Goal: Communication & Community: Share content

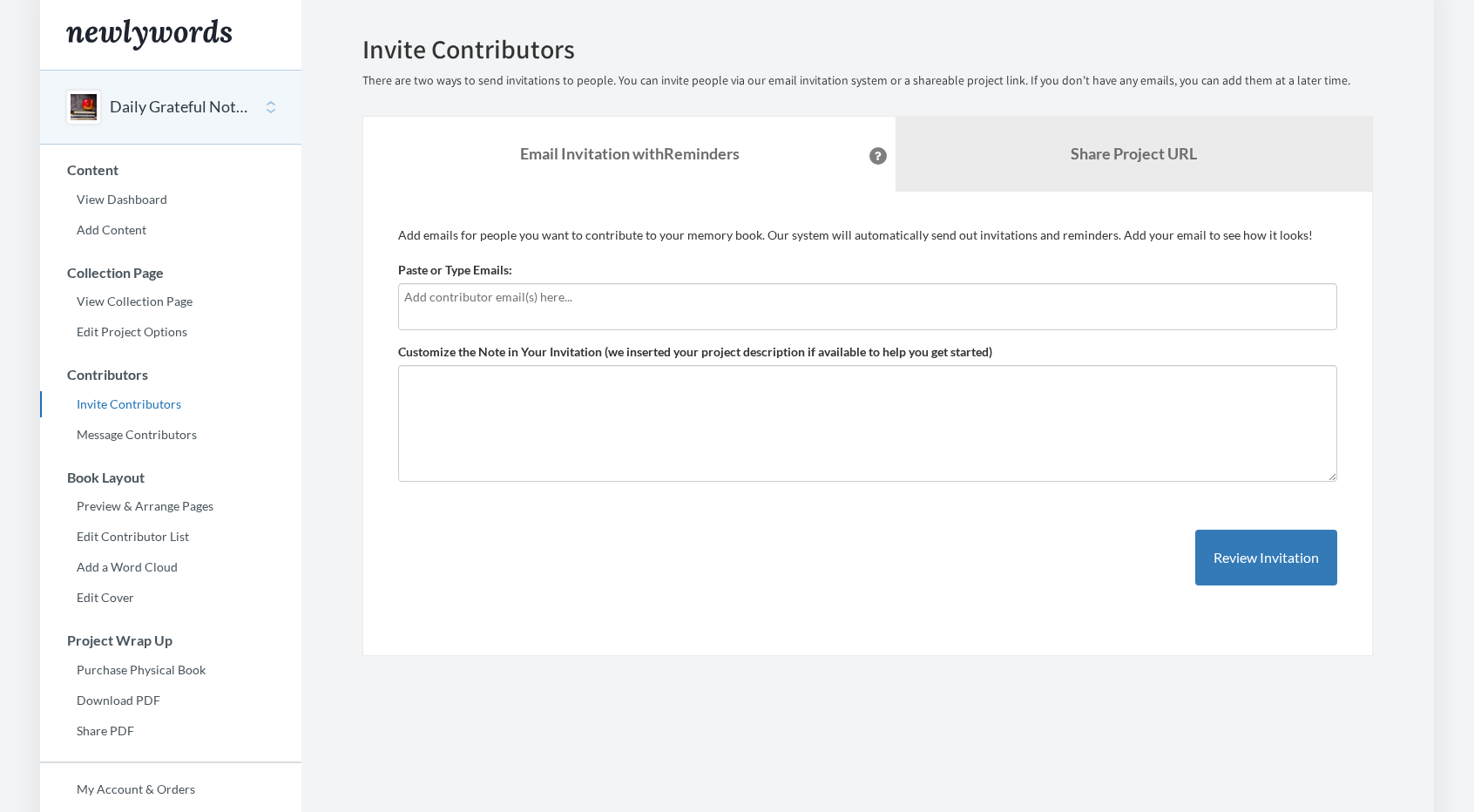
click at [592, 302] on input "text" at bounding box center [867, 296] width 927 height 19
click at [1043, 109] on div "Emails have been sent! Invite Contributors There are two ways to send invitatio…" at bounding box center [868, 345] width 1011 height 621
click at [1052, 134] on link "Share Project URL" at bounding box center [1134, 154] width 477 height 75
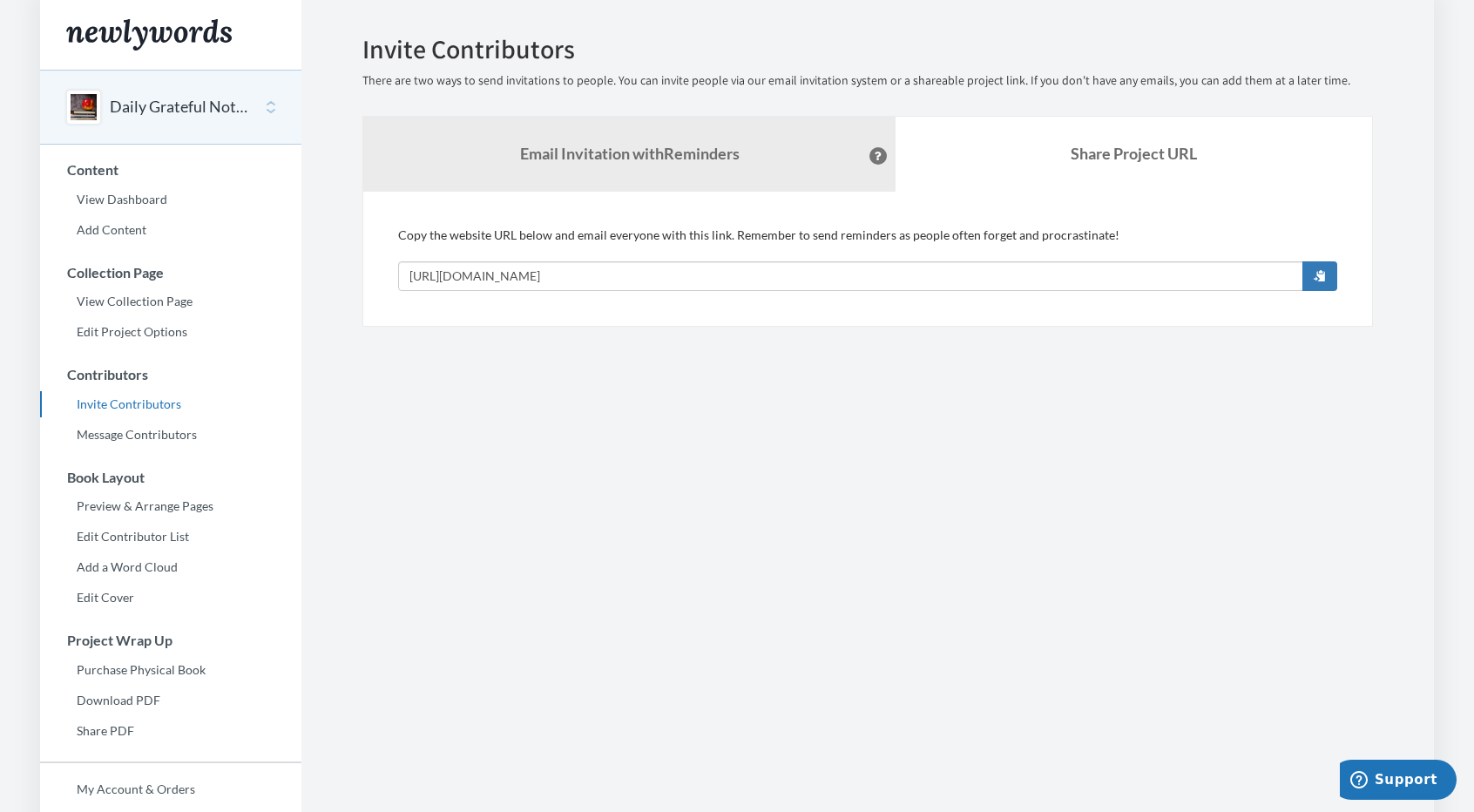
click at [873, 254] on div "Copy the website URL below and email everyone with this link. Remember to send …" at bounding box center [867, 259] width 939 height 65
click at [852, 278] on input "[URL][DOMAIN_NAME]" at bounding box center [851, 276] width 906 height 29
click at [919, 344] on section "Emails have been sent! Invite Contributors There are two ways to send invitatio…" at bounding box center [868, 476] width 1133 height 953
click at [625, 269] on input "[URL][DOMAIN_NAME]" at bounding box center [851, 276] width 906 height 29
click at [624, 279] on input "[URL][DOMAIN_NAME]" at bounding box center [851, 276] width 906 height 29
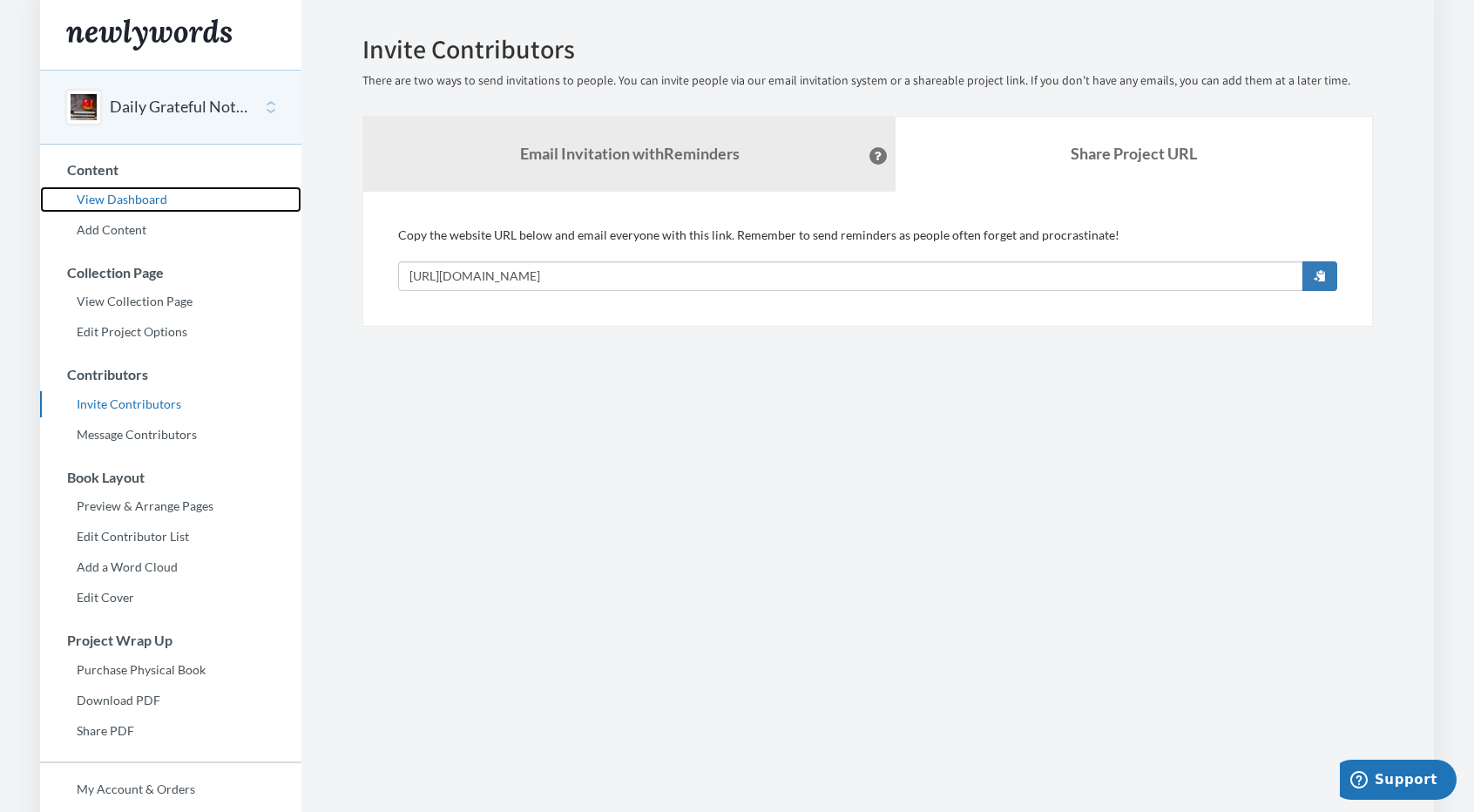
click at [144, 199] on link "View Dashboard" at bounding box center [171, 200] width 262 height 27
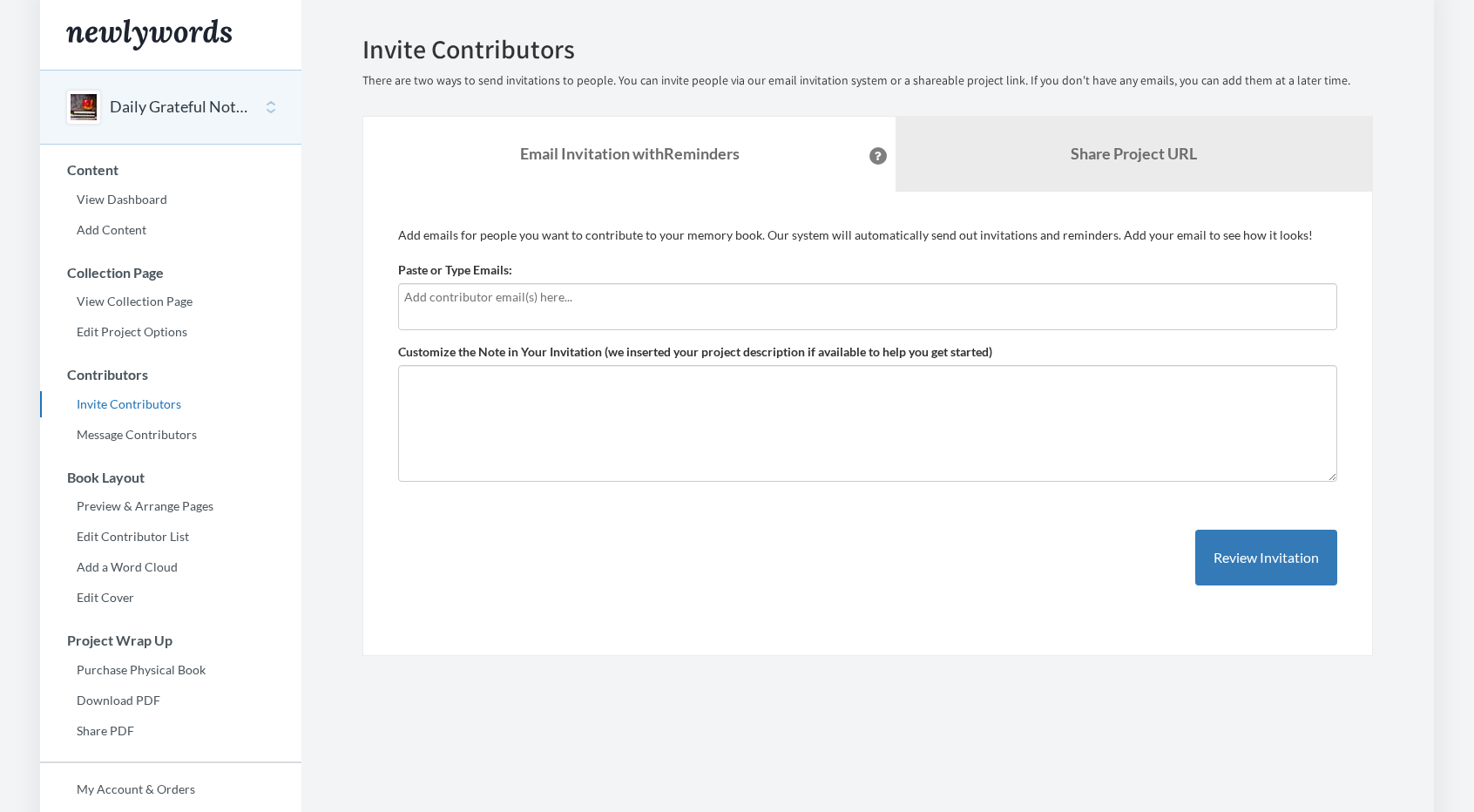
click at [138, 447] on div "Daily Grateful Notebook Select a project Daily Grateful Notebook Start Project …" at bounding box center [171, 416] width 262 height 692
click at [138, 395] on link "Invite Contributors" at bounding box center [171, 404] width 262 height 27
click at [722, 313] on div at bounding box center [867, 307] width 939 height 47
click at [699, 323] on div at bounding box center [867, 307] width 939 height 47
type input "m"
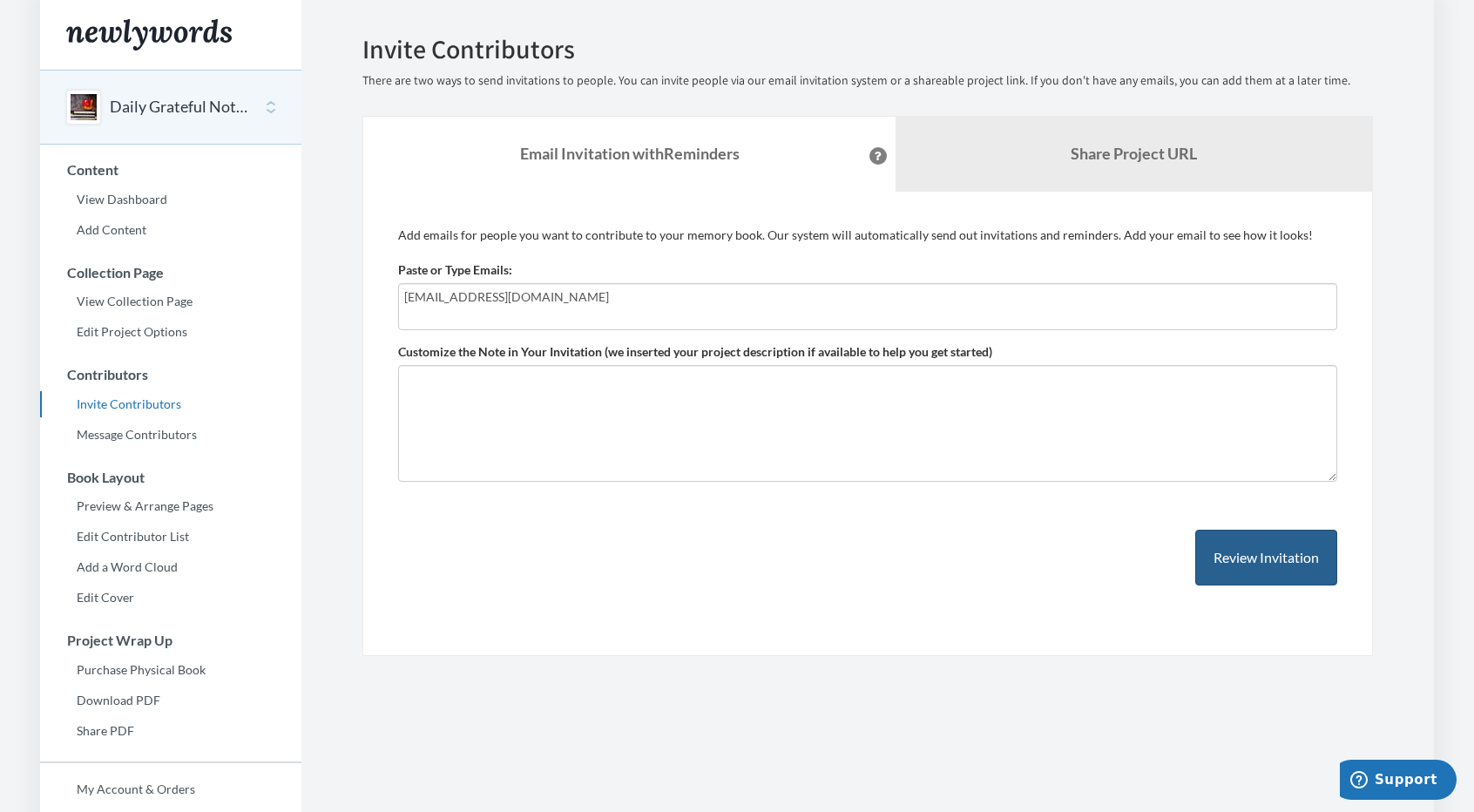
type input "MarlinLBaez@gmail.com"
click at [1243, 550] on button "Review Invitation" at bounding box center [1267, 558] width 142 height 57
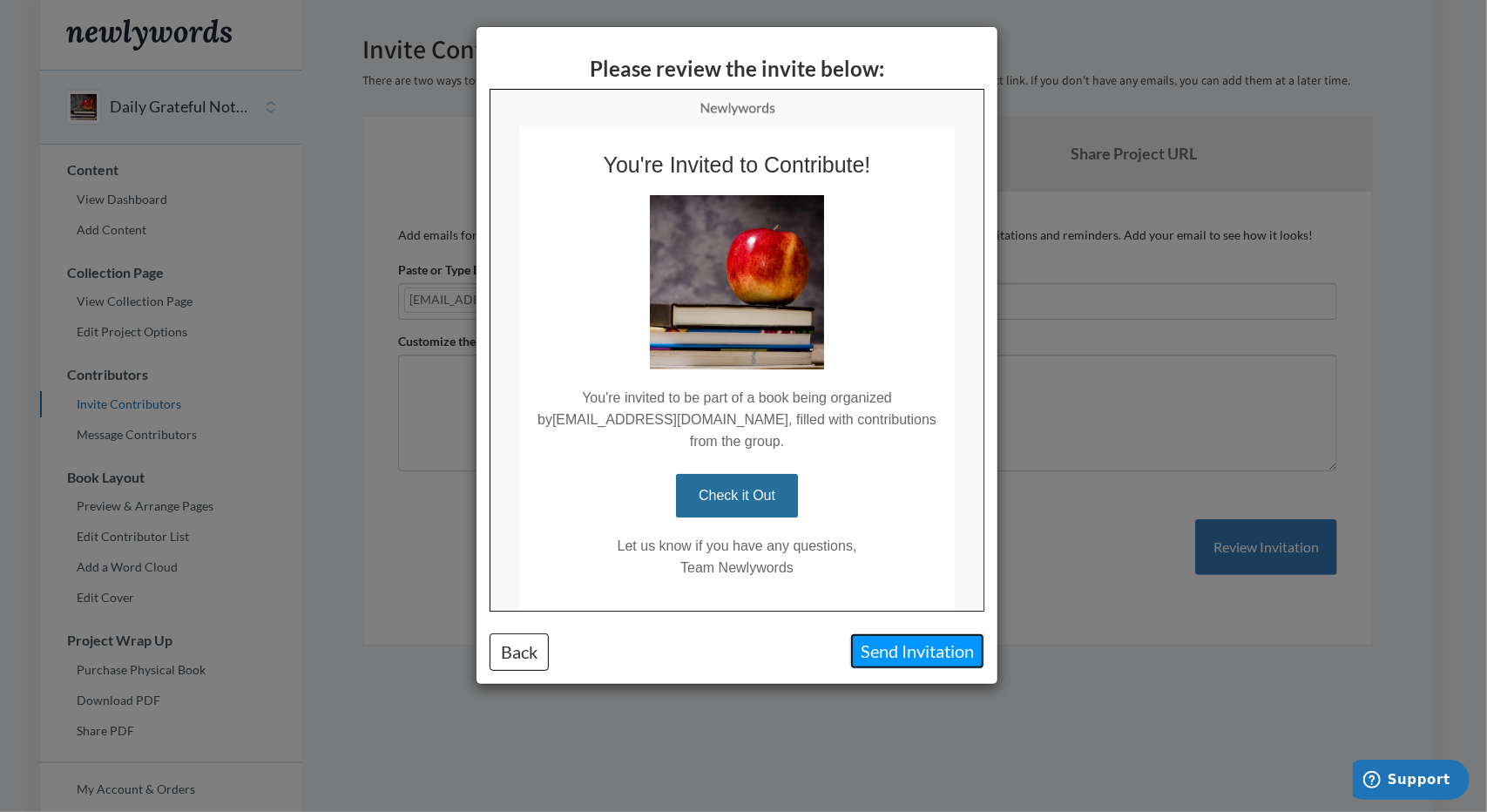
click at [939, 653] on button "Send Invitation" at bounding box center [918, 651] width 134 height 35
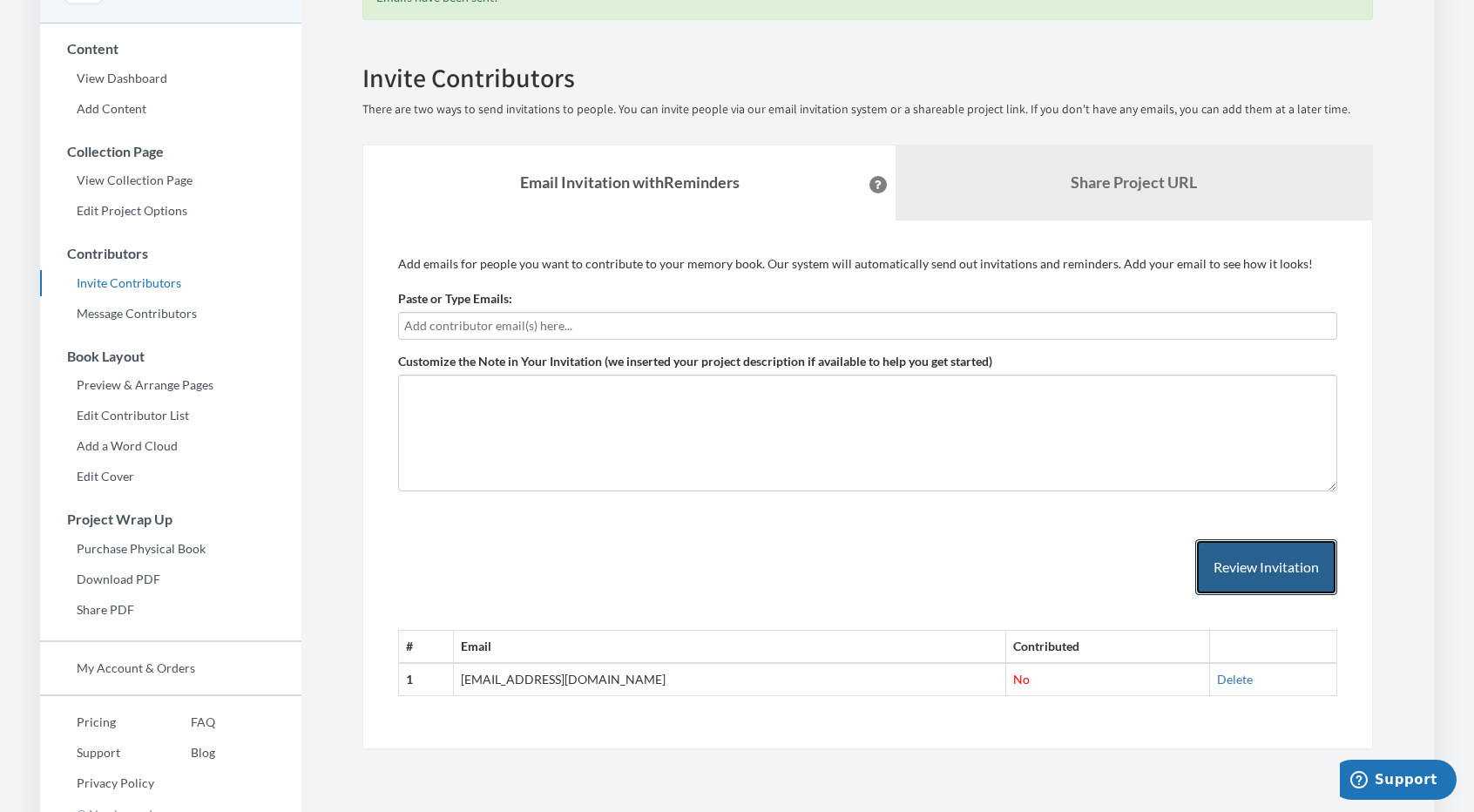
scroll to position [141, 0]
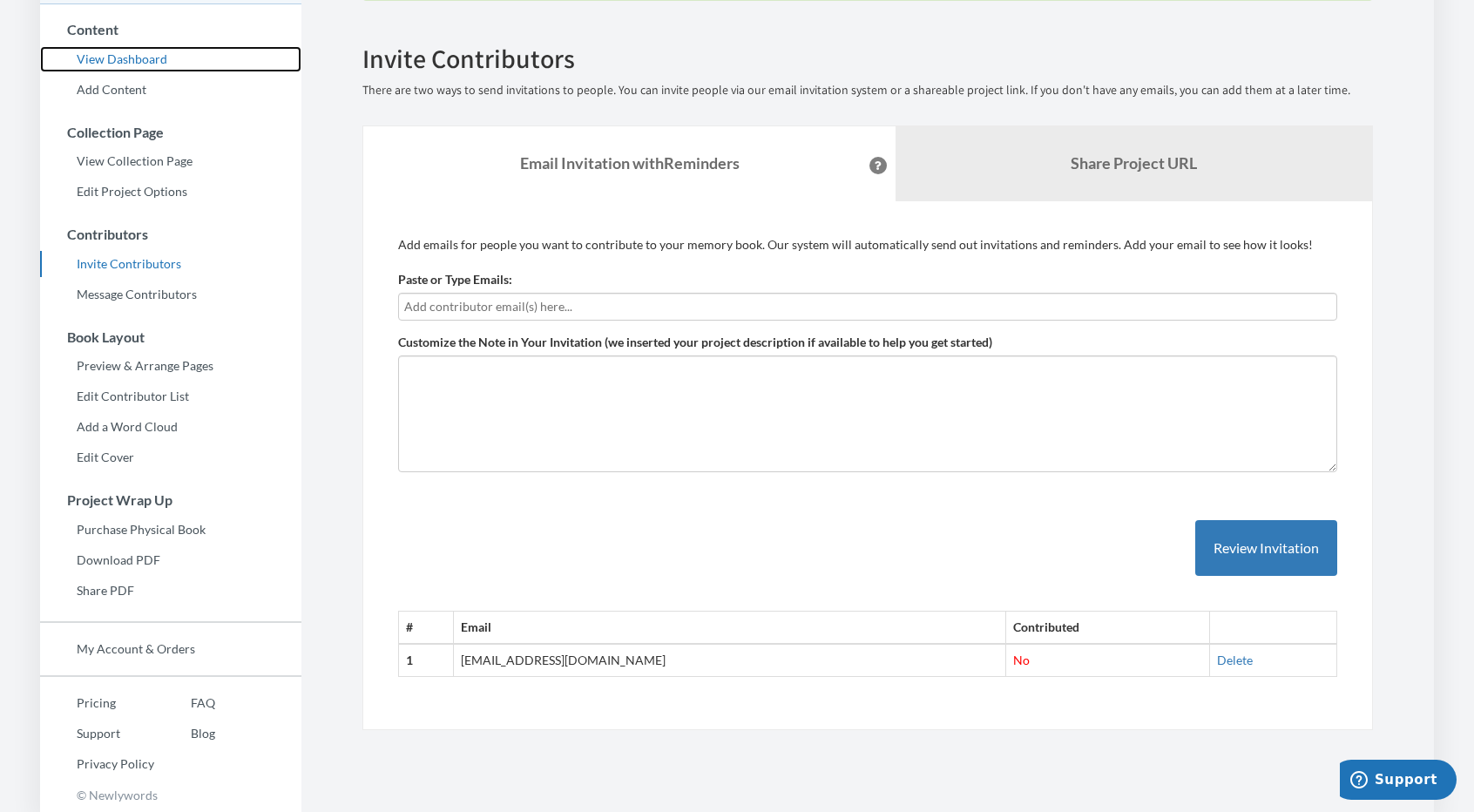
click at [117, 60] on link "View Dashboard" at bounding box center [171, 59] width 262 height 27
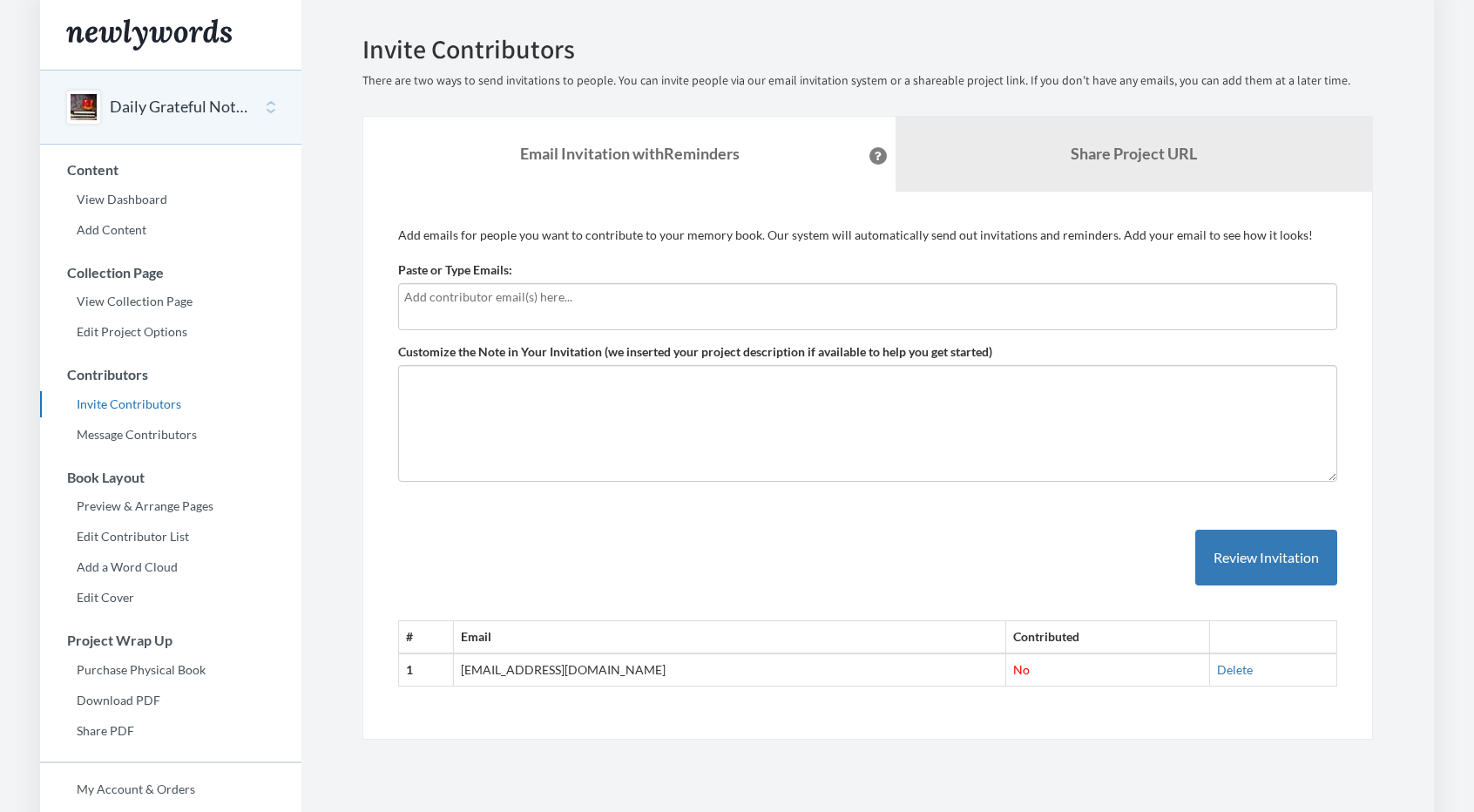
click at [566, 310] on div at bounding box center [867, 307] width 939 height 47
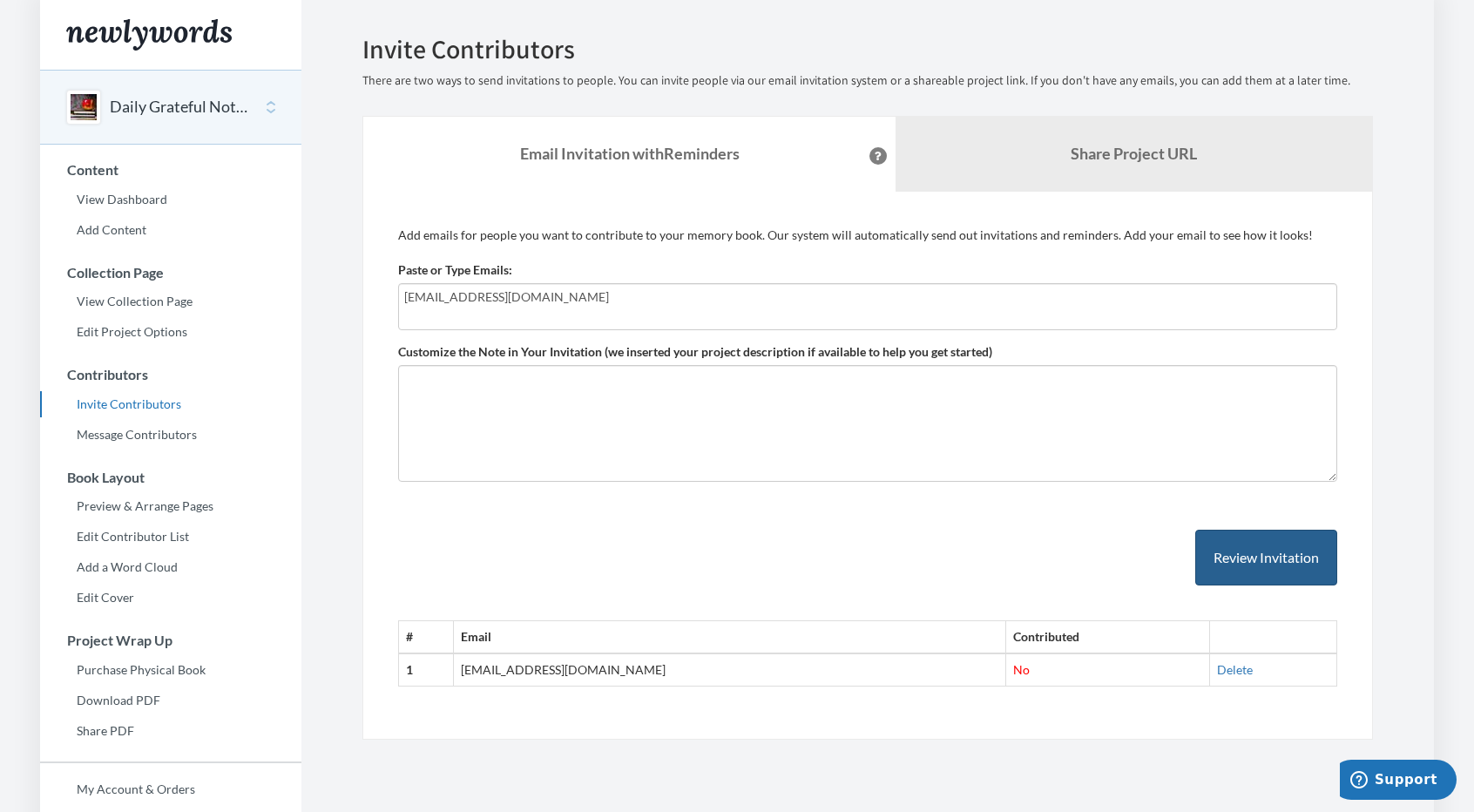
type input "[EMAIL_ADDRESS][DOMAIN_NAME]"
click at [1288, 561] on button "Review Invitation" at bounding box center [1267, 558] width 142 height 57
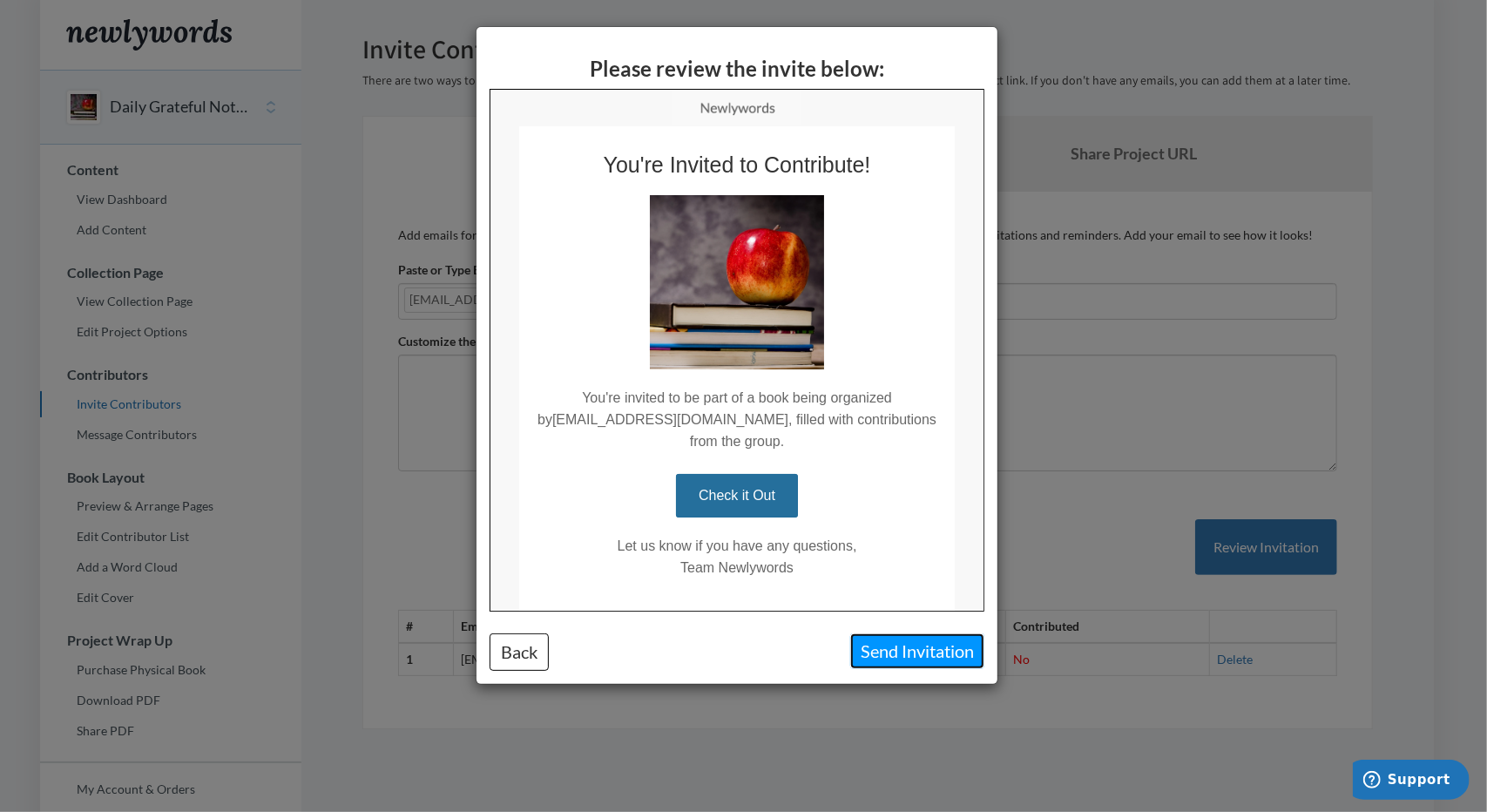
click at [903, 655] on button "Send Invitation" at bounding box center [918, 651] width 134 height 35
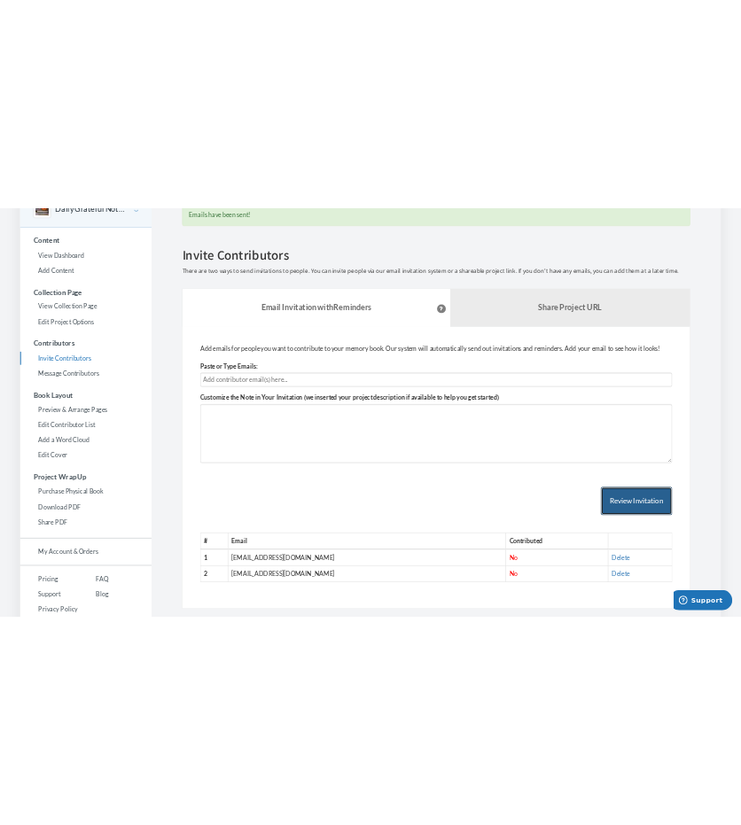
scroll to position [143, 0]
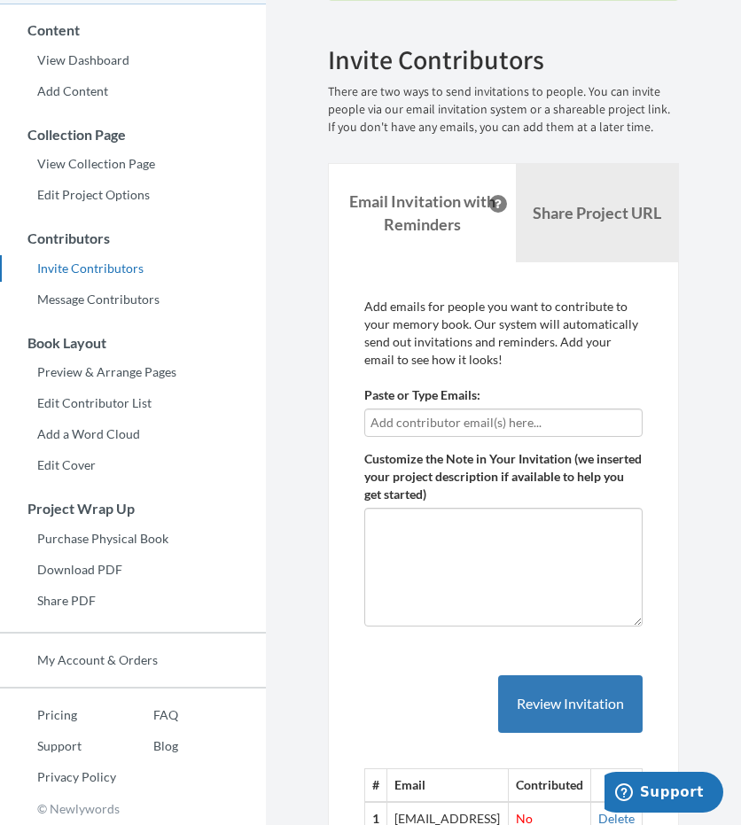
click at [471, 132] on p "There are two ways to send invitations to people. You can invite people via our…" at bounding box center [503, 109] width 351 height 53
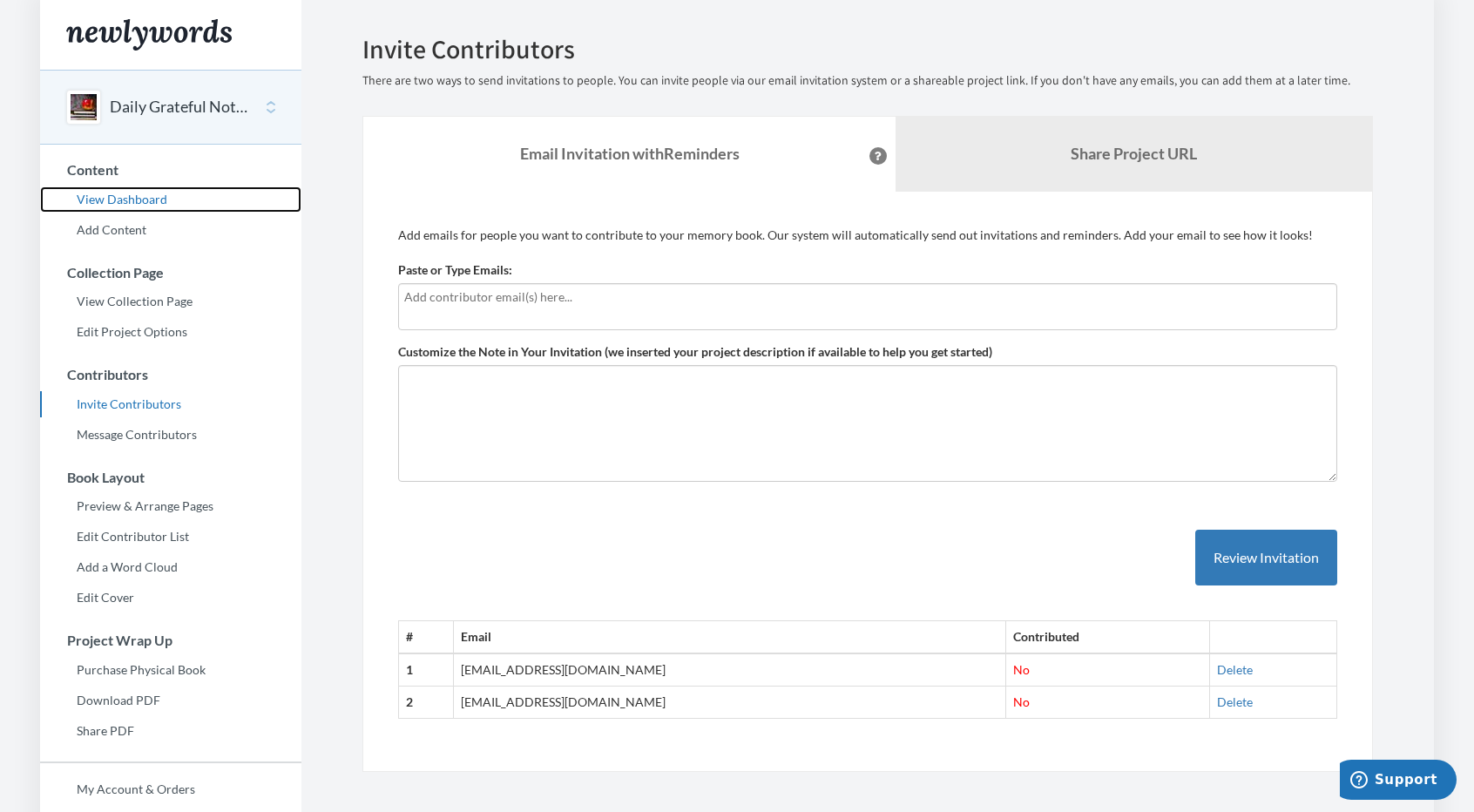
click at [112, 206] on link "View Dashboard" at bounding box center [171, 200] width 262 height 27
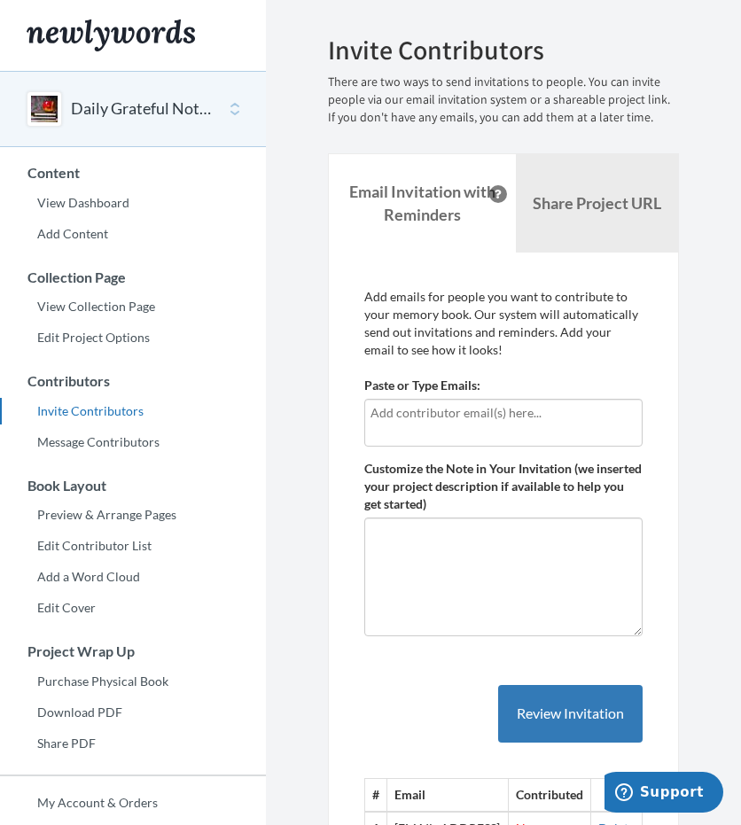
click at [574, 356] on p "Add emails for people you want to contribute to your memory book. Our system wi…" at bounding box center [503, 323] width 278 height 71
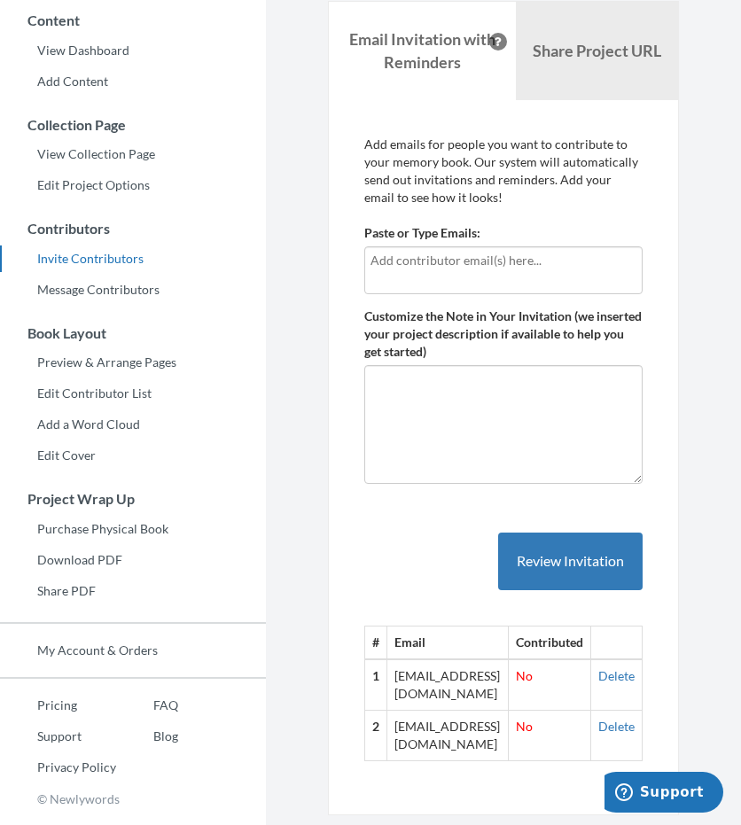
scroll to position [171, 0]
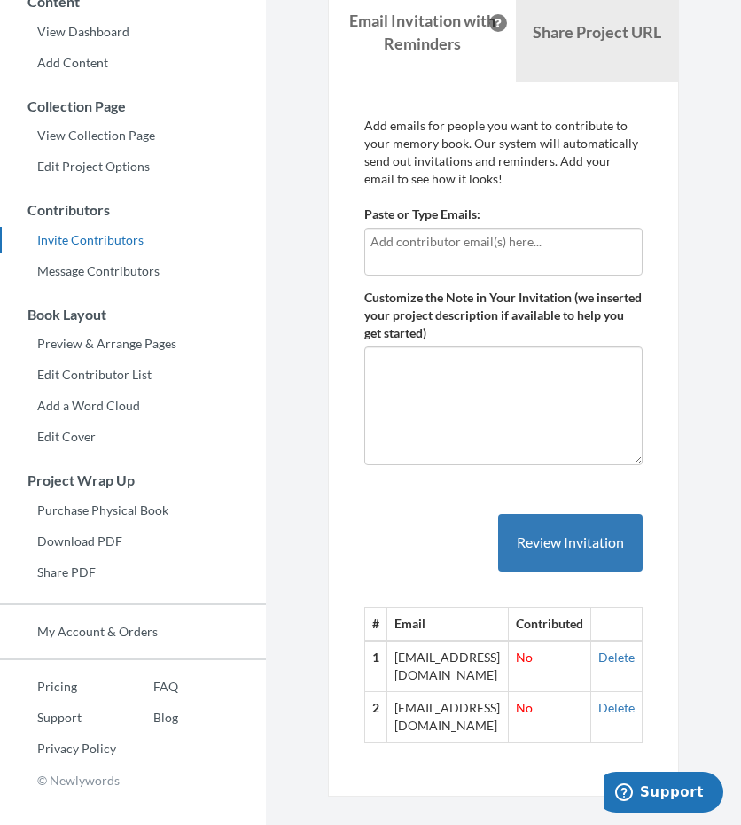
click at [440, 540] on div "# Email Contributed 1 marlinlbaez@gmail.com No Delete 2 lbaez0810@gmail.com No …" at bounding box center [503, 610] width 278 height 264
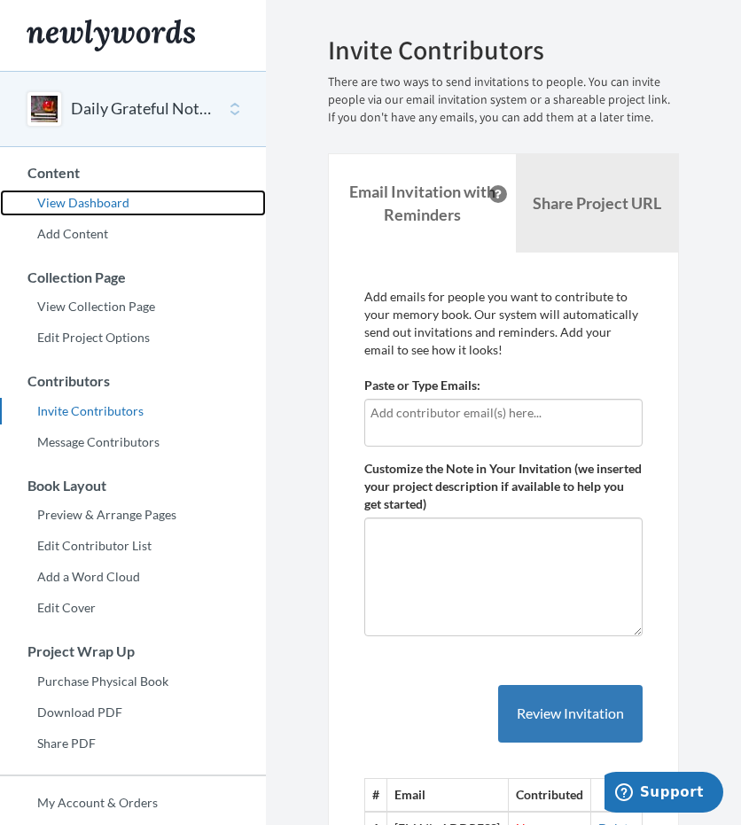
click at [97, 214] on link "View Dashboard" at bounding box center [133, 203] width 266 height 27
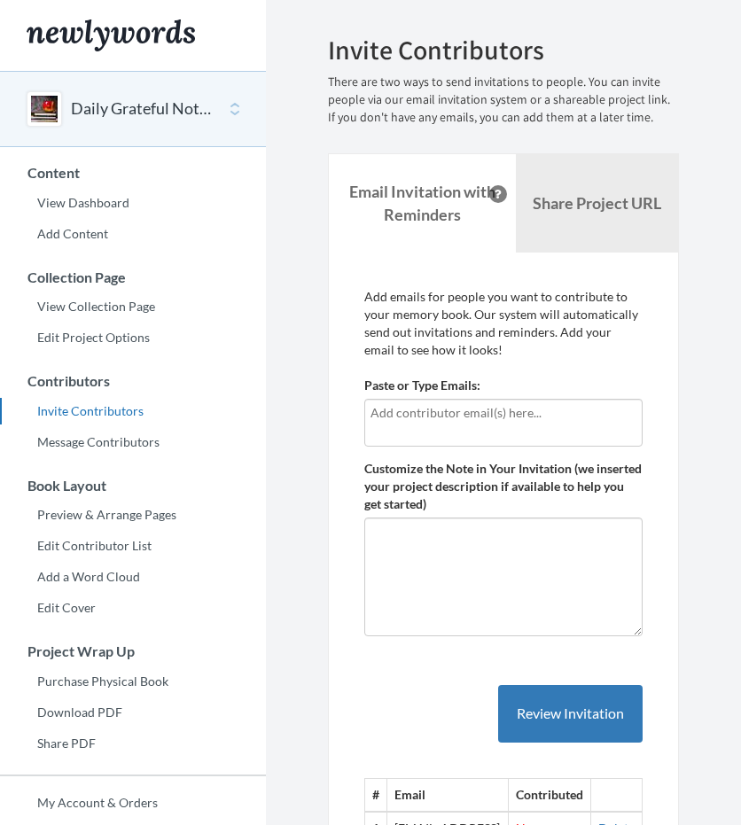
click at [564, 378] on div "Paste or Type Emails:" at bounding box center [503, 412] width 278 height 70
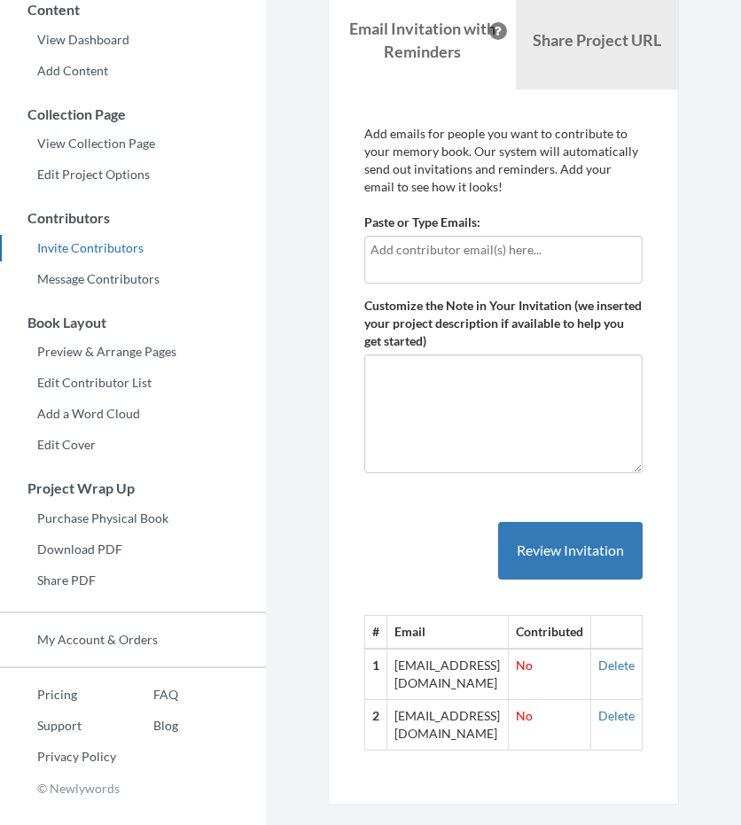
scroll to position [171, 0]
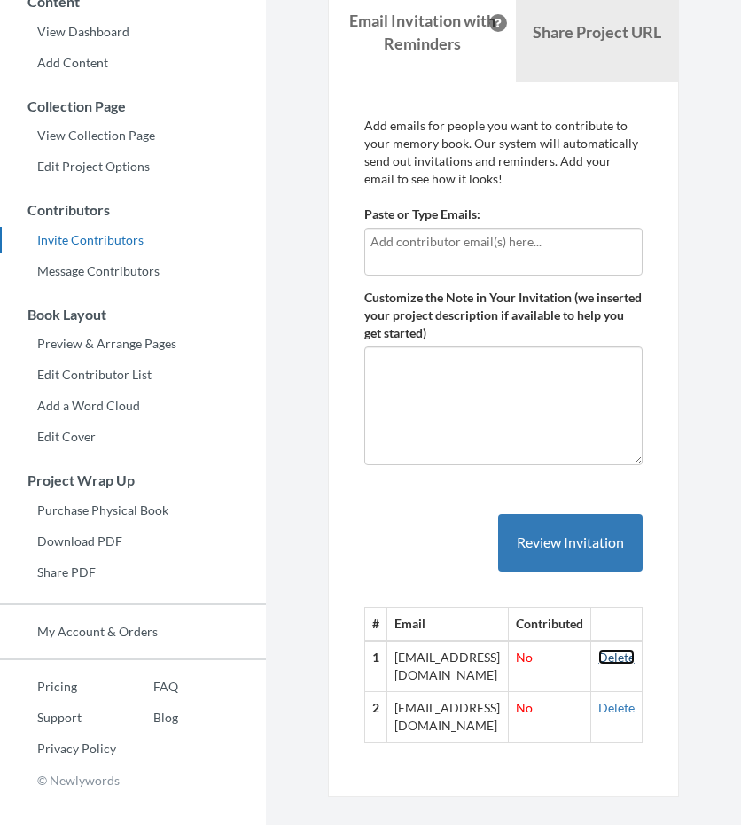
click at [628, 660] on link "Delete" at bounding box center [616, 656] width 36 height 15
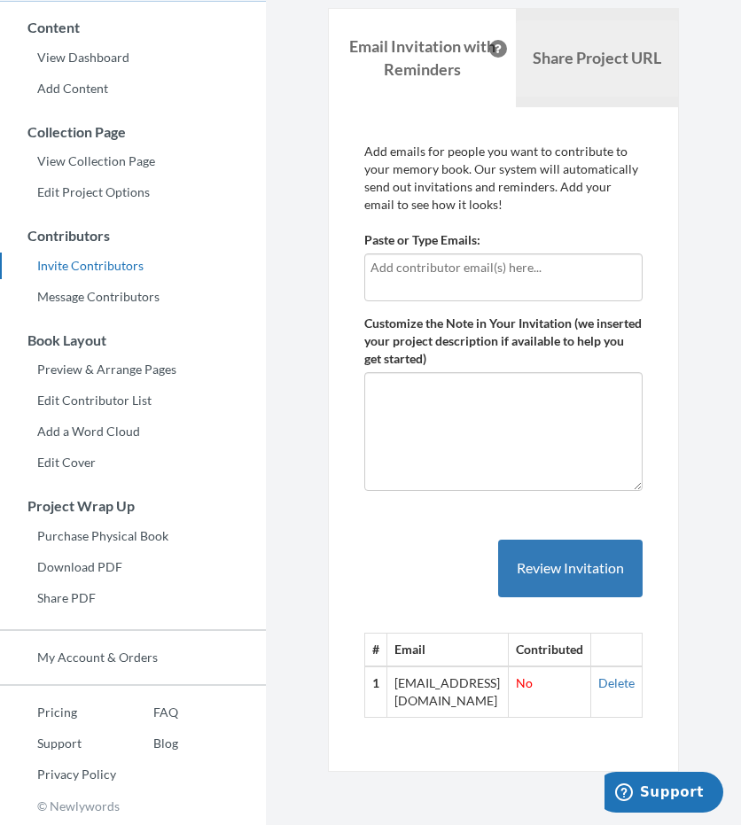
scroll to position [144, 0]
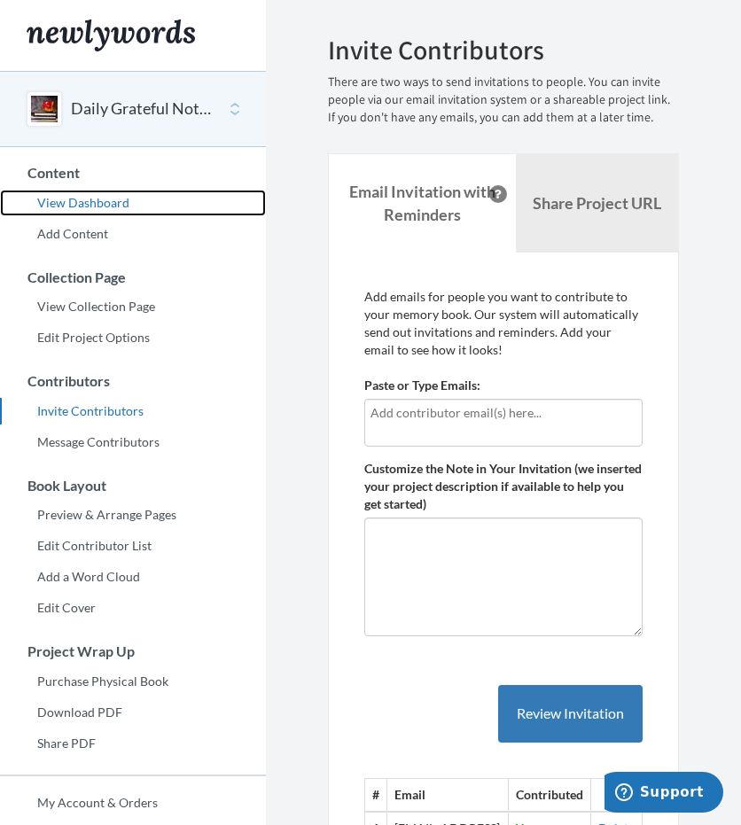
click at [55, 193] on link "View Dashboard" at bounding box center [133, 203] width 266 height 27
